Goal: Transaction & Acquisition: Subscribe to service/newsletter

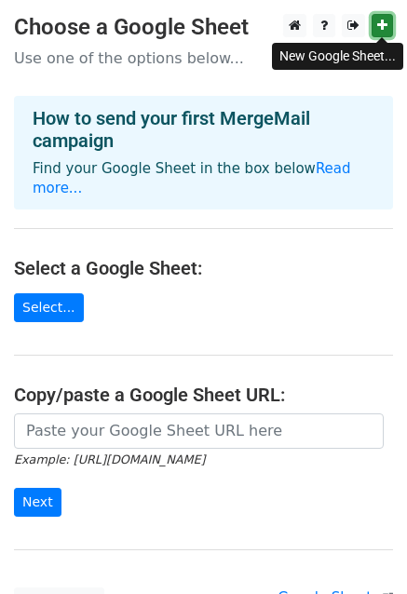
click at [383, 25] on icon at bounding box center [382, 25] width 10 height 13
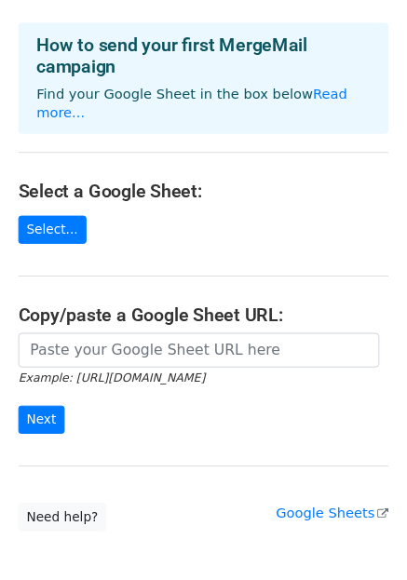
scroll to position [149, 0]
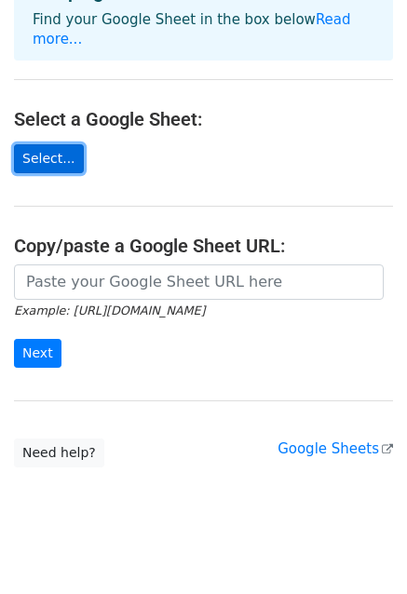
click at [50, 144] on link "Select..." at bounding box center [49, 158] width 70 height 29
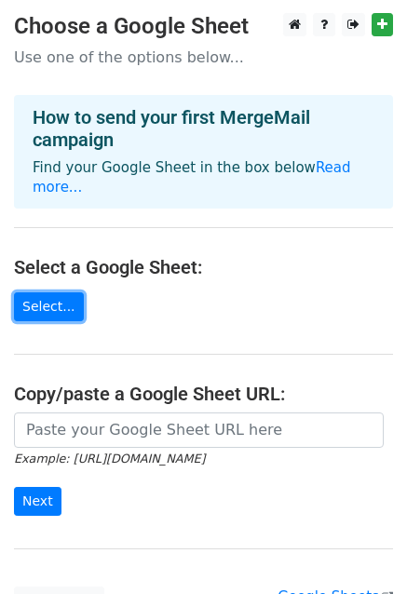
scroll to position [0, 0]
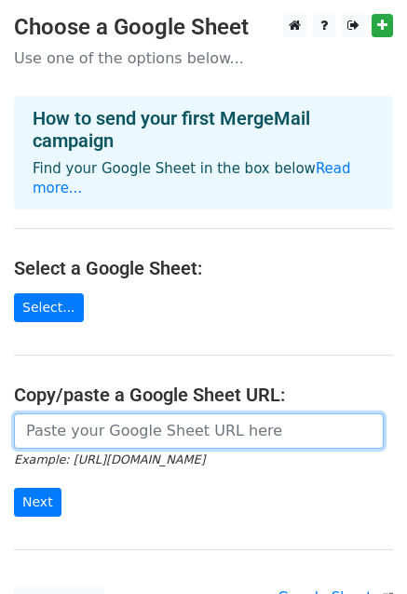
click at [108, 413] on input "url" at bounding box center [199, 430] width 370 height 35
paste input "https://docs.google.com/spreadsheets/d/1Ypn8-mntpH3KOleSh-tTAjX9SgWseIdKg-UMBoq…"
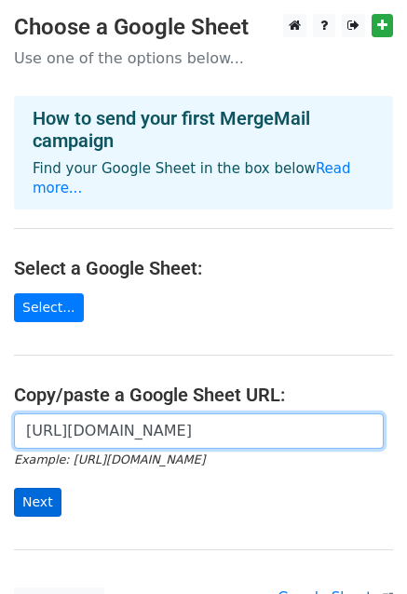
type input "https://docs.google.com/spreadsheets/d/1Ypn8-mntpH3KOleSh-tTAjX9SgWseIdKg-UMBoq…"
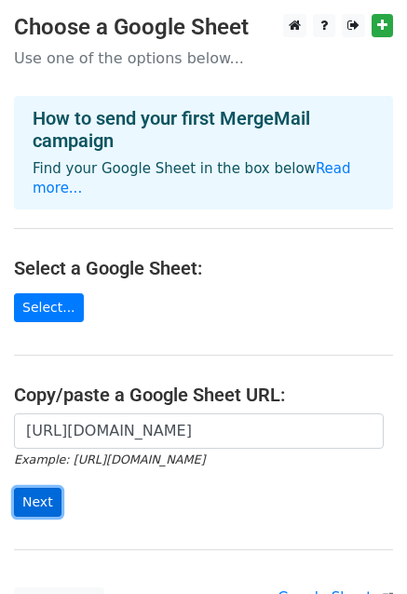
scroll to position [0, 0]
click at [44, 488] on input "Next" at bounding box center [37, 502] width 47 height 29
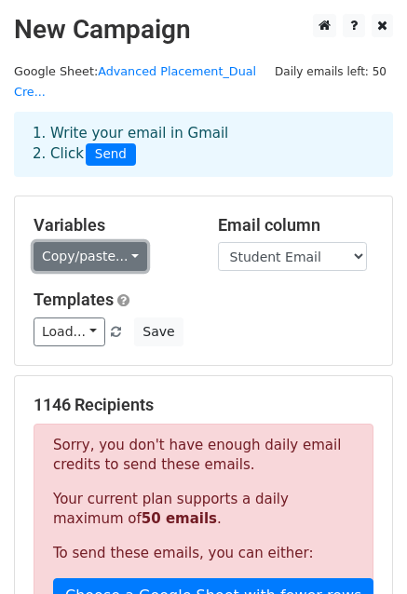
click at [128, 242] on link "Copy/paste..." at bounding box center [91, 256] width 114 height 29
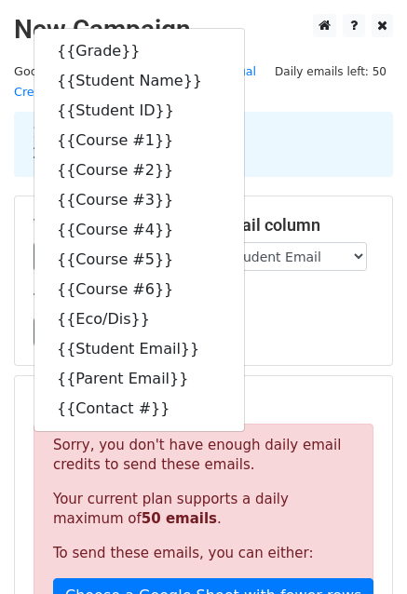
click at [324, 318] on div "Load... No templates saved Save" at bounding box center [204, 332] width 368 height 29
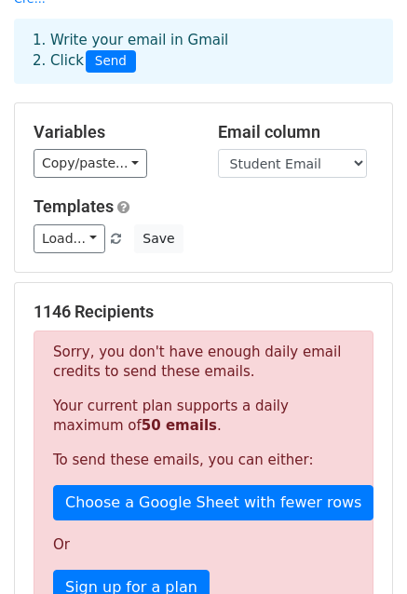
scroll to position [186, 0]
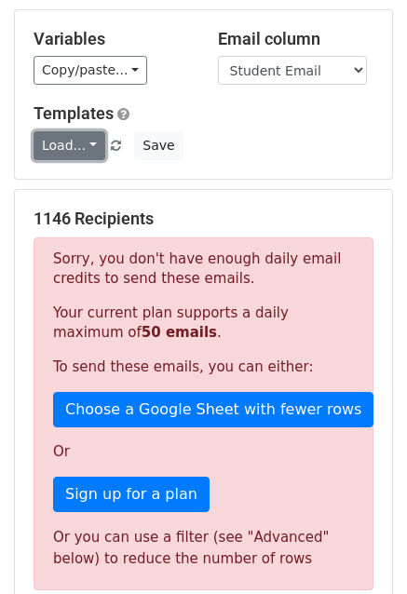
click at [89, 131] on link "Load..." at bounding box center [70, 145] width 72 height 29
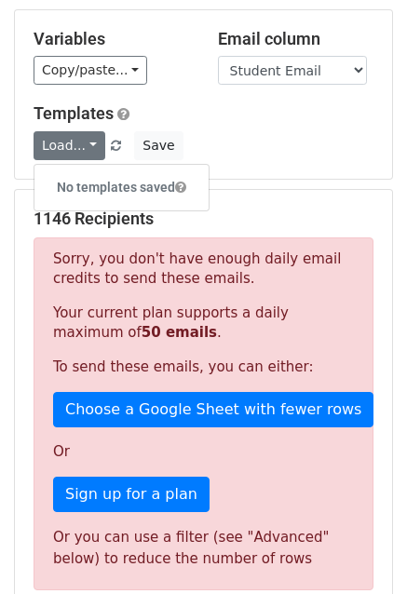
click at [276, 103] on div "Templates Load... No templates saved Save" at bounding box center [204, 131] width 368 height 57
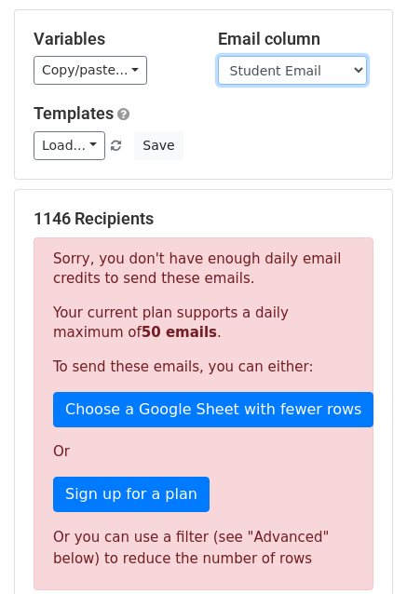
click at [350, 56] on select "Grade Student Name Student ID Course #1 Course #2 Course #3 Course #4 Course #5…" at bounding box center [292, 70] width 149 height 29
click at [356, 56] on select "Grade Student Name Student ID Course #1 Course #2 Course #3 Course #4 Course #5…" at bounding box center [292, 70] width 149 height 29
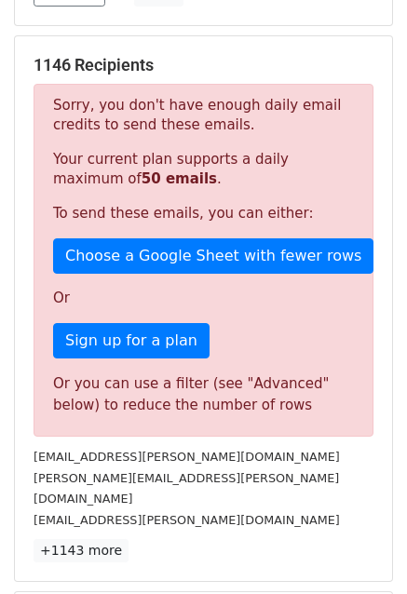
scroll to position [372, 0]
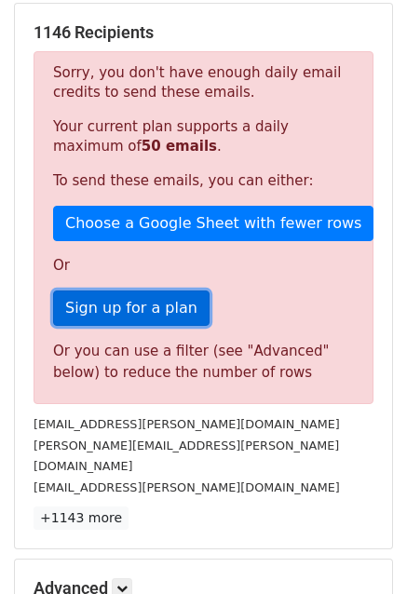
click at [135, 291] on link "Sign up for a plan" at bounding box center [131, 308] width 156 height 35
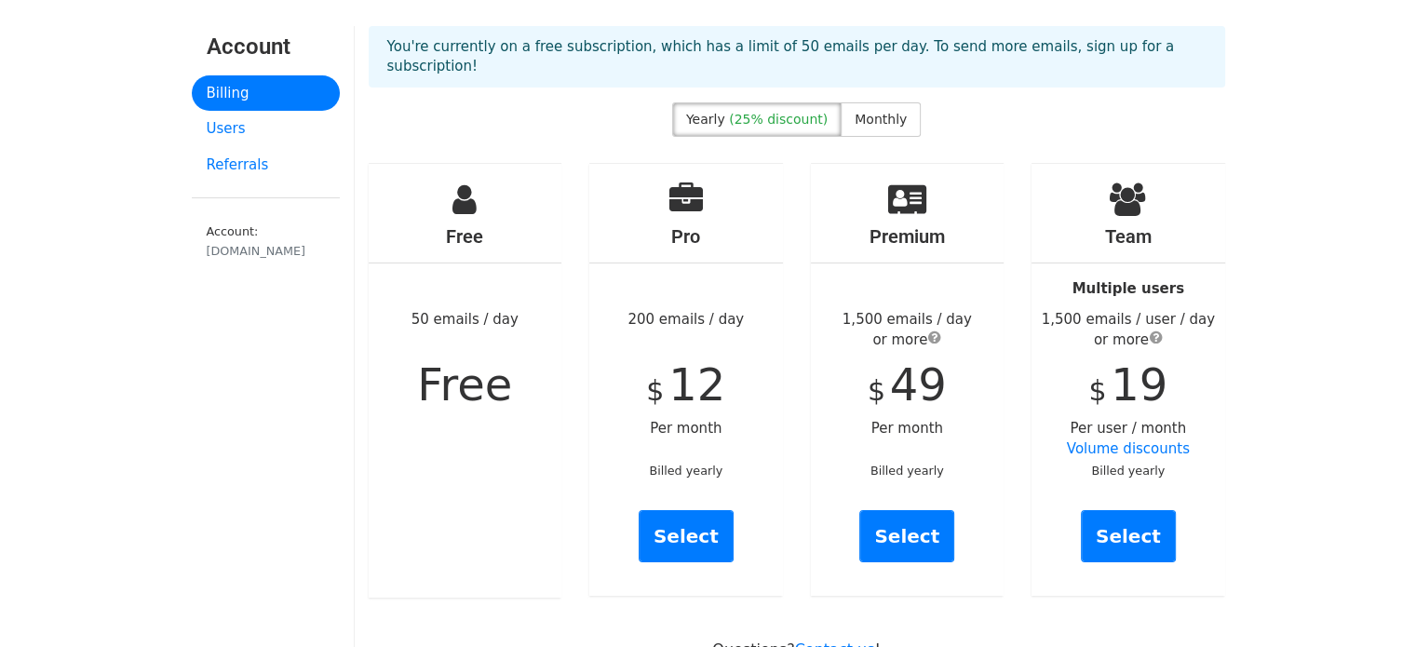
scroll to position [93, 0]
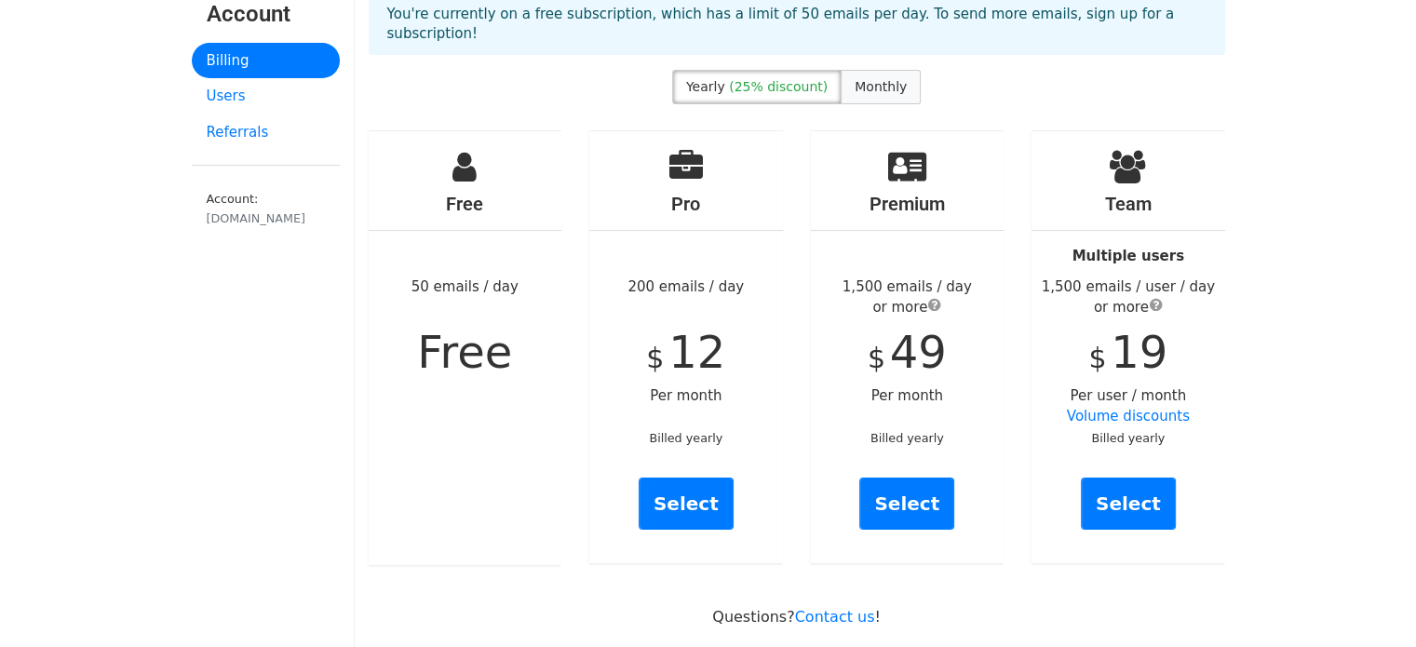
click at [879, 79] on span "Monthly" at bounding box center [881, 86] width 52 height 15
click at [773, 79] on span "(25% discount)" at bounding box center [778, 86] width 99 height 15
